Goal: Check status: Check status

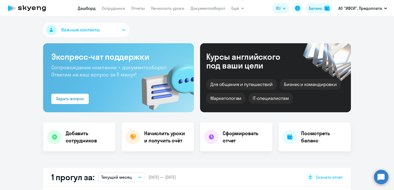
select select "30"
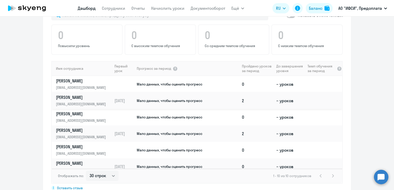
scroll to position [314, 0]
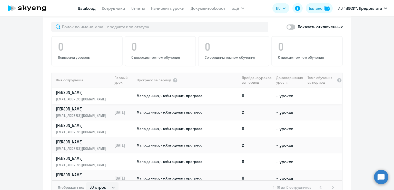
click at [210, 93] on td "Мало данных, чтобы оценить прогресс" at bounding box center [188, 95] width 104 height 16
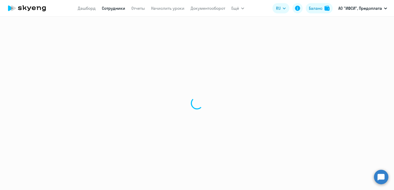
select select "english"
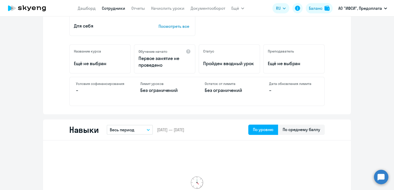
scroll to position [128, 0]
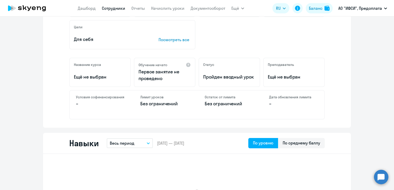
scroll to position [164, 0]
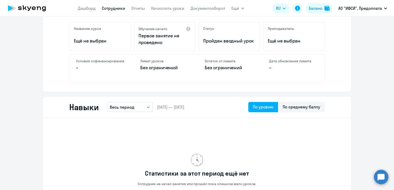
select select "30"
